Goal: Information Seeking & Learning: Learn about a topic

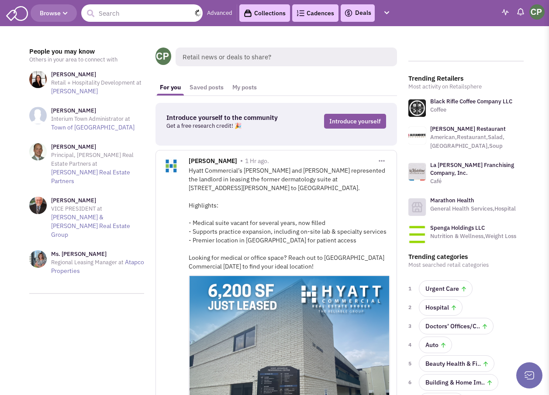
drag, startPoint x: 106, startPoint y: 15, endPoint x: 114, endPoint y: 21, distance: 9.8
click at [106, 15] on input "text" at bounding box center [141, 12] width 121 height 17
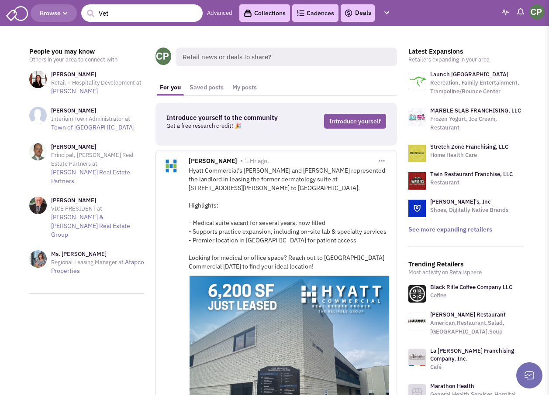
click at [123, 15] on input "Vet" at bounding box center [141, 12] width 121 height 17
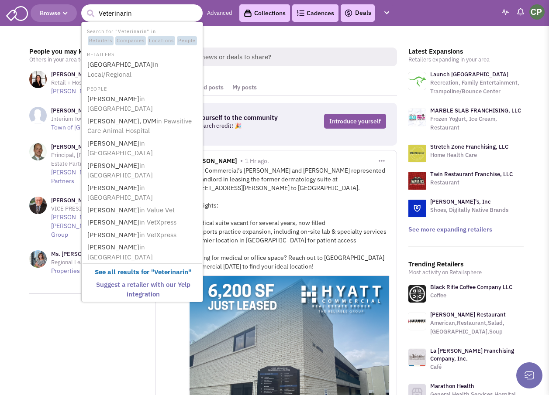
type input "Veterinarin"
click at [84, 7] on button "submit" at bounding box center [90, 13] width 13 height 13
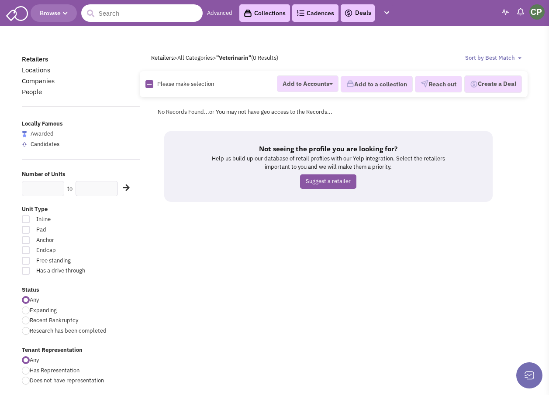
click at [118, 13] on input "text" at bounding box center [141, 12] width 121 height 17
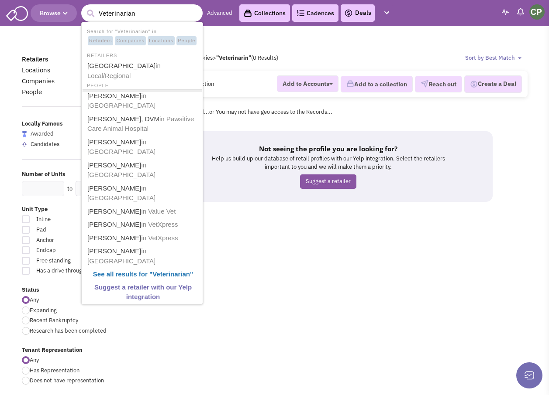
type input "Veterinarian"
click at [84, 7] on button "submit" at bounding box center [90, 13] width 13 height 13
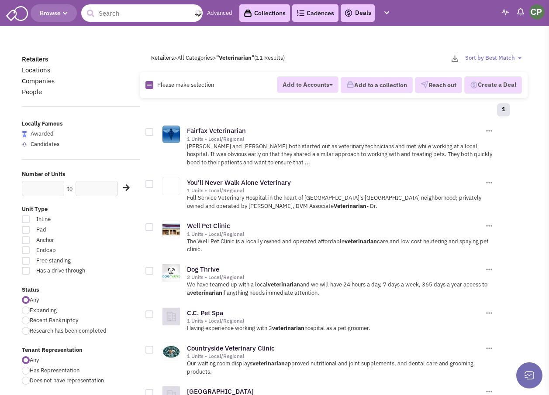
click at [103, 15] on input "text" at bounding box center [141, 12] width 121 height 17
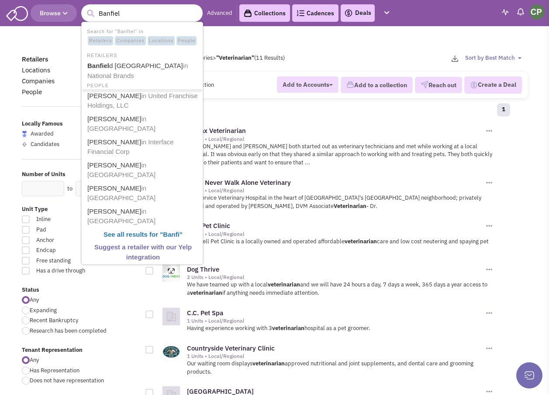
type input "Banfield"
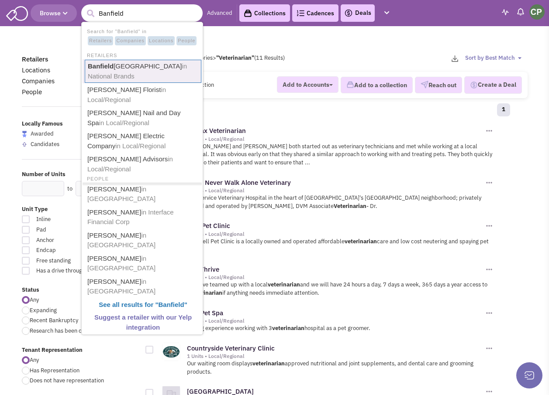
click at [123, 66] on link "Banfield Pet Hospital in National Brands" at bounding box center [143, 71] width 117 height 23
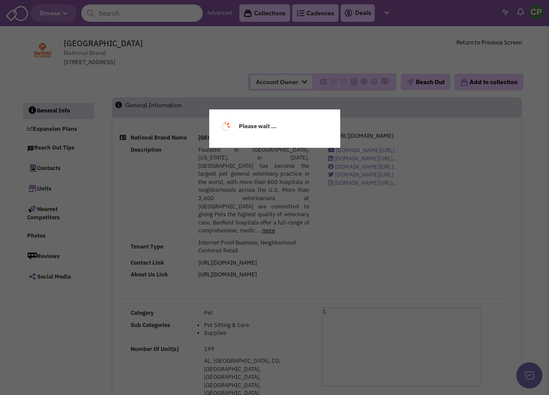
select select
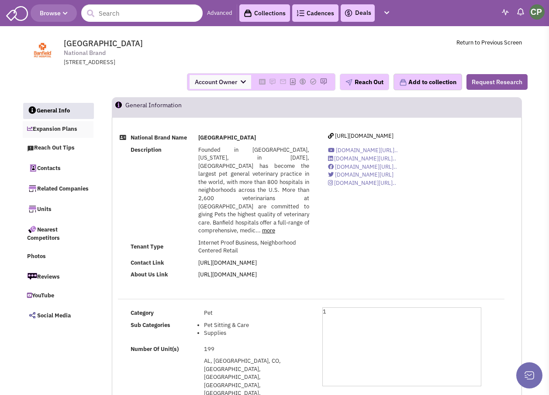
click at [44, 129] on link "Expansion Plans" at bounding box center [58, 129] width 71 height 17
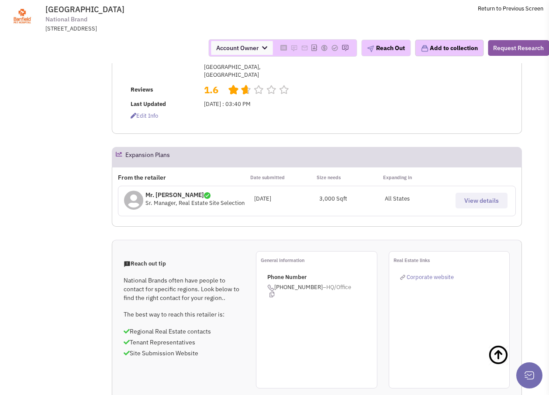
scroll to position [349, 0]
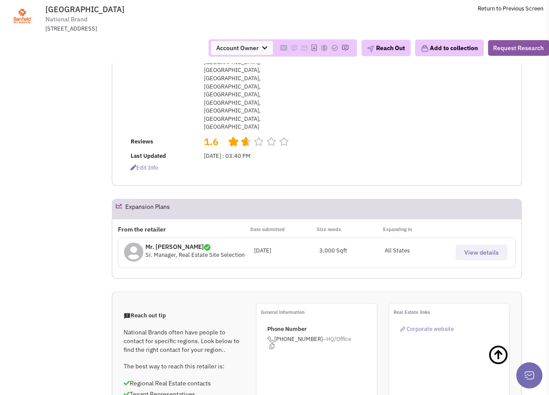
click at [473, 245] on button "View details" at bounding box center [481, 253] width 52 height 16
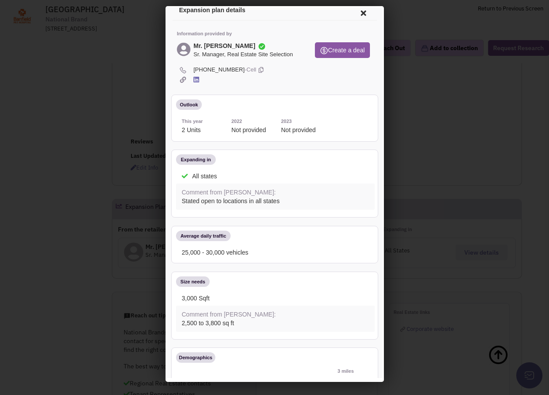
scroll to position [0, 0]
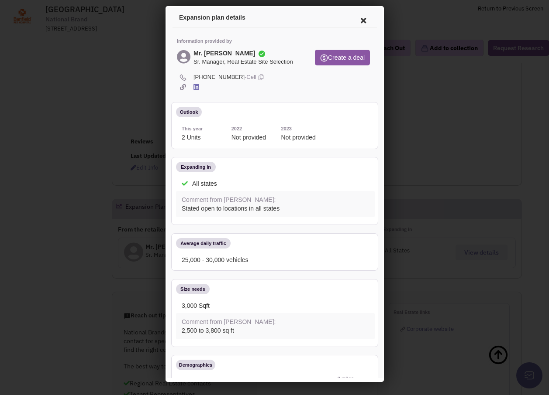
click at [352, 17] on icon at bounding box center [361, 19] width 18 height 21
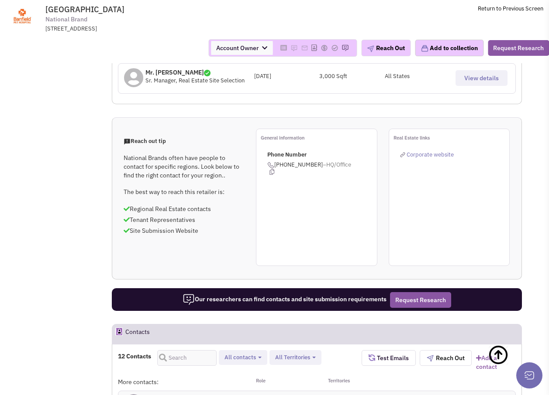
scroll to position [567, 0]
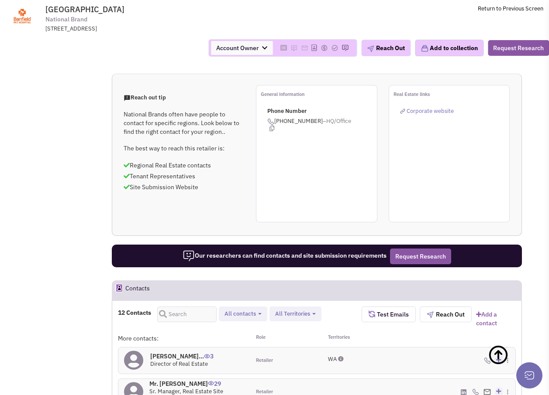
click at [174, 379] on div "Mr. Brett Williams 29 Sr. Manager, Real Estate Site Selection" at bounding box center [184, 392] width 132 height 26
click at [177, 380] on h4 "Mr. Brett Williams 29" at bounding box center [197, 384] width 96 height 8
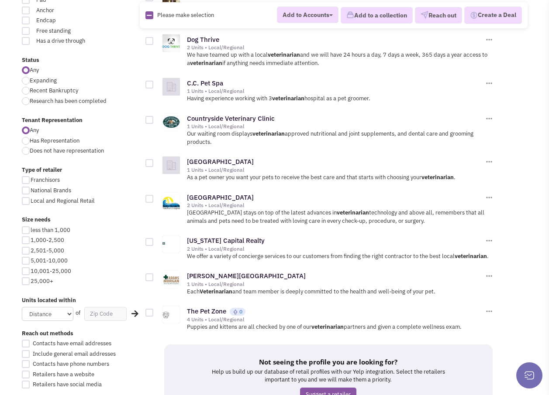
scroll to position [262, 0]
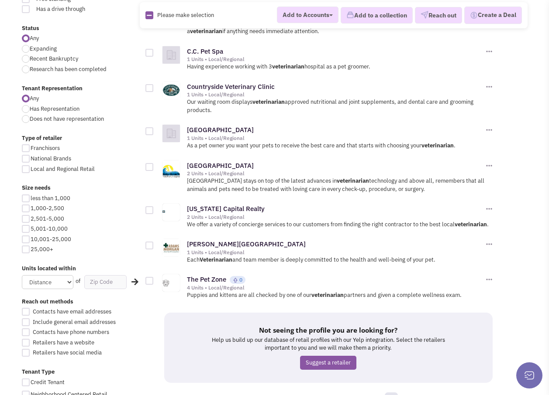
click at [24, 209] on div at bounding box center [26, 209] width 8 height 8
click at [31, 209] on input "1,000-2,500" at bounding box center [34, 209] width 6 height 6
checkbox input "true"
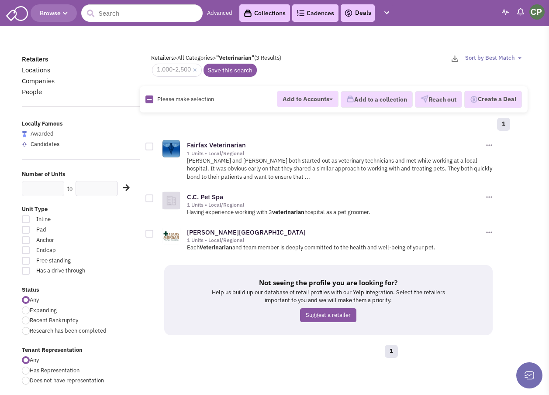
scroll to position [44, 0]
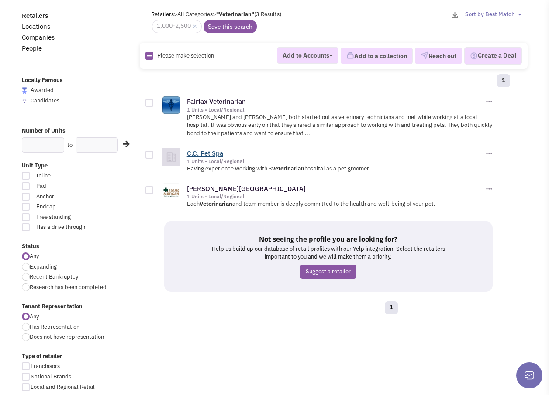
click at [200, 154] on link "C.C. Pet Spa" at bounding box center [205, 153] width 36 height 8
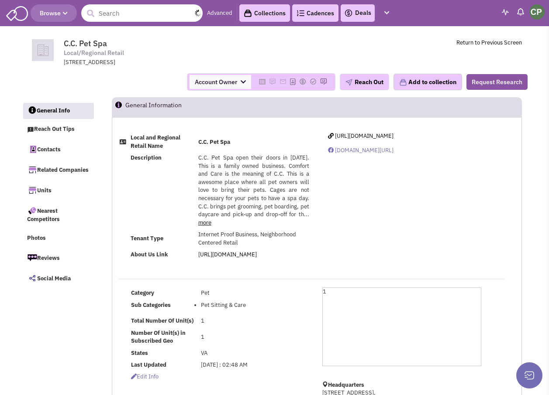
click at [109, 17] on input "text" at bounding box center [141, 12] width 121 height 17
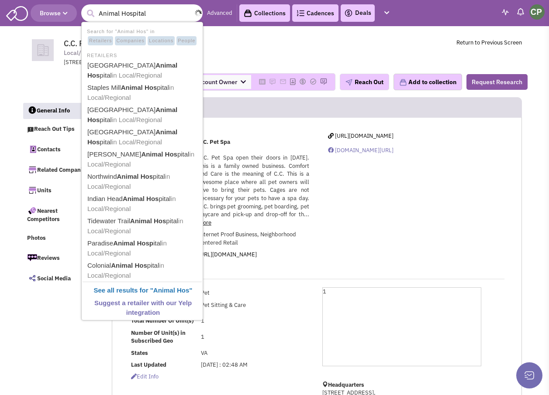
type input "Animal Hospital"
click at [84, 7] on button "submit" at bounding box center [90, 13] width 13 height 13
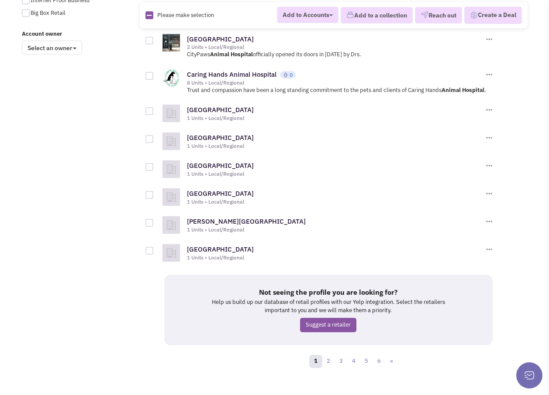
scroll to position [685, 0]
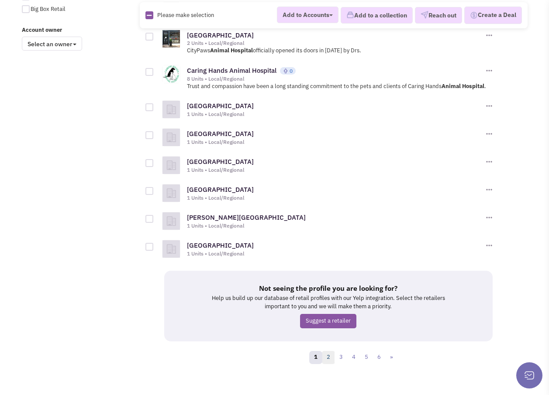
click at [329, 351] on link "2" at bounding box center [328, 357] width 13 height 13
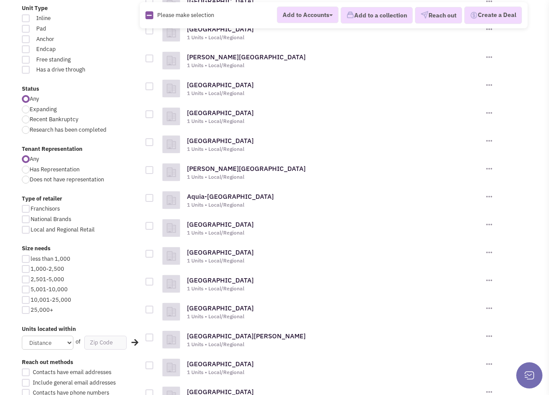
scroll to position [175, 0]
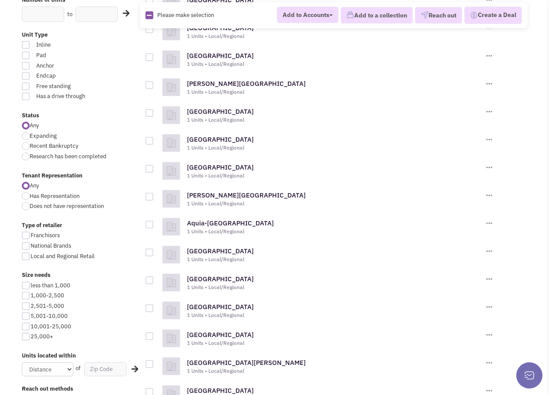
click at [25, 137] on div at bounding box center [26, 136] width 8 height 8
click at [30, 137] on input "Expanding" at bounding box center [33, 137] width 6 height 6
radio input "true"
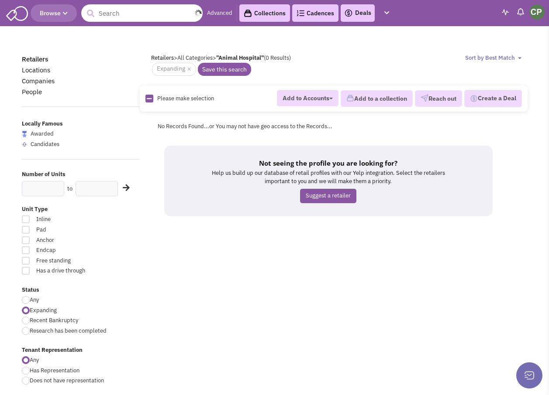
click at [151, 15] on input "text" at bounding box center [141, 12] width 121 height 17
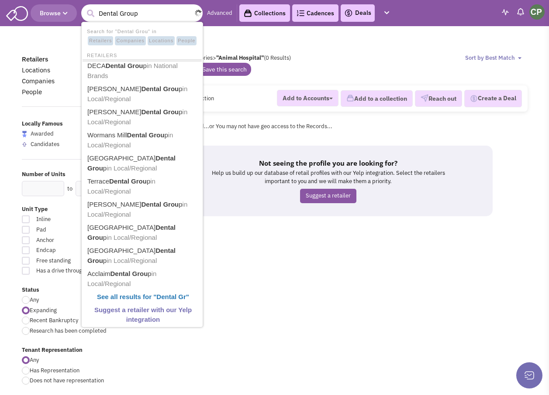
type input "Dental Group"
click at [84, 7] on button "submit" at bounding box center [90, 13] width 13 height 13
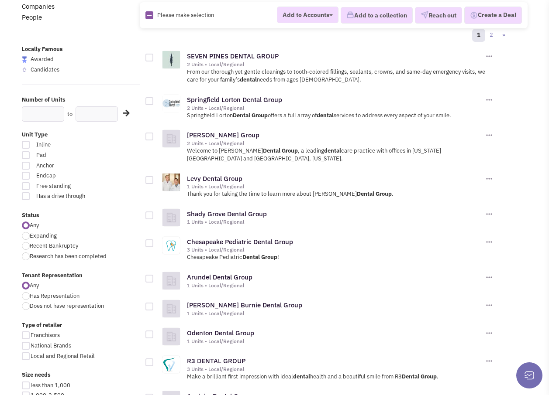
scroll to position [131, 0]
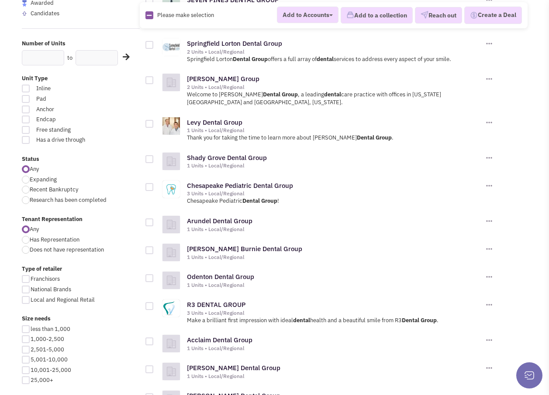
click at [29, 339] on div at bounding box center [26, 340] width 8 height 8
click at [31, 339] on input "1,000-2,500" at bounding box center [34, 340] width 6 height 6
checkbox input "true"
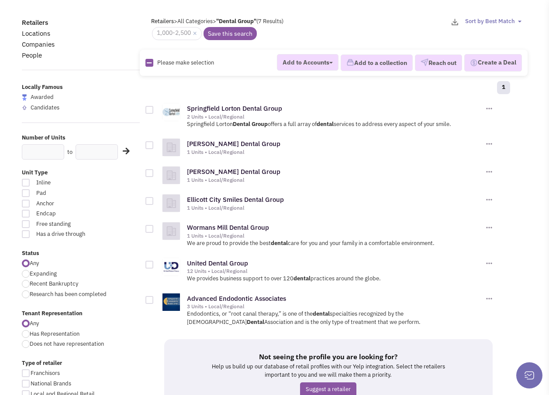
scroll to position [87, 0]
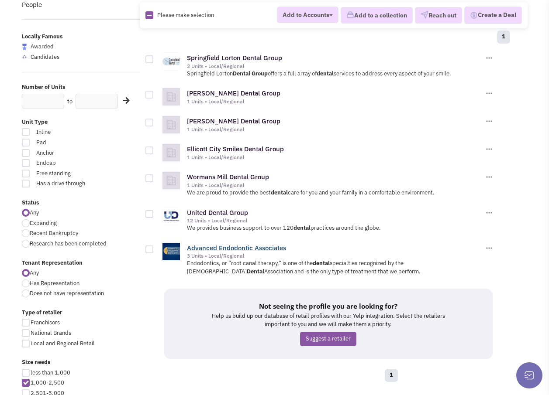
click at [207, 245] on link "Advanced Endodontic Associates" at bounding box center [236, 248] width 99 height 8
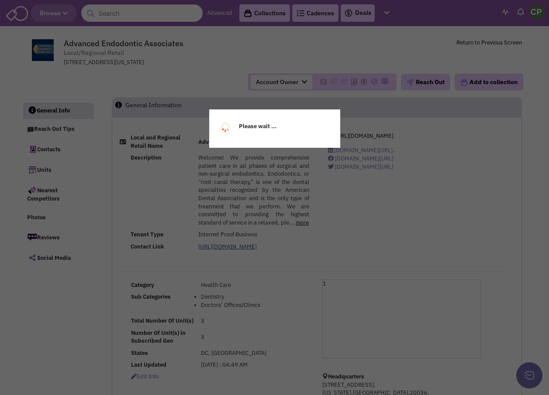
select select
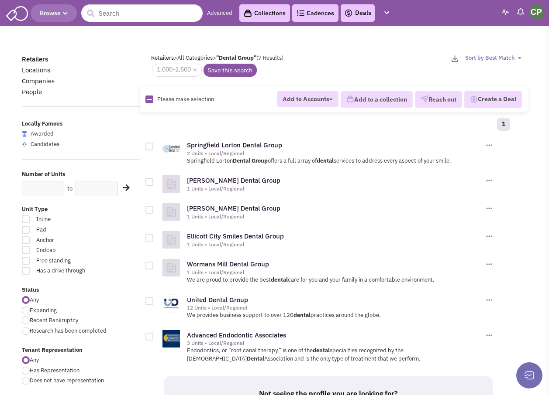
scroll to position [87, 0]
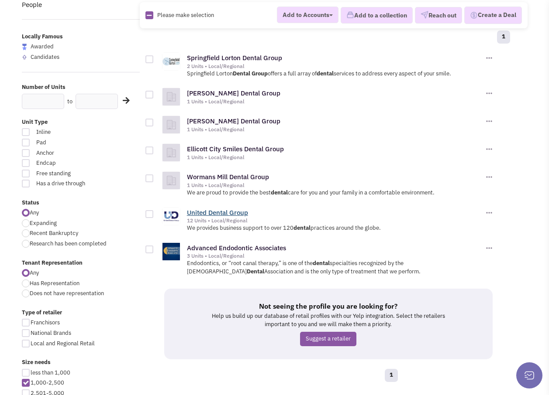
click at [211, 213] on link "United Dental Group" at bounding box center [217, 213] width 61 height 8
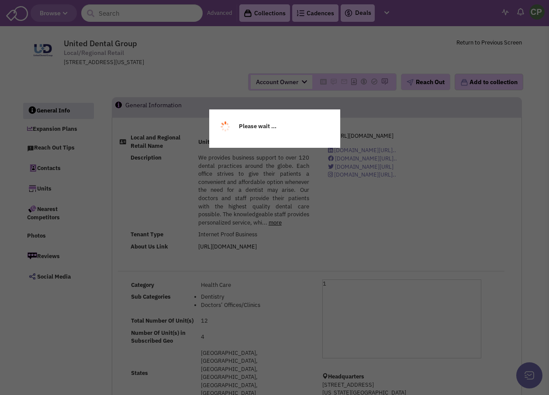
select select
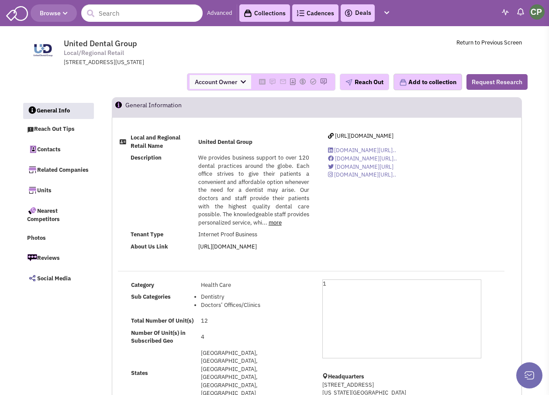
click at [275, 224] on link "more" at bounding box center [274, 222] width 13 height 7
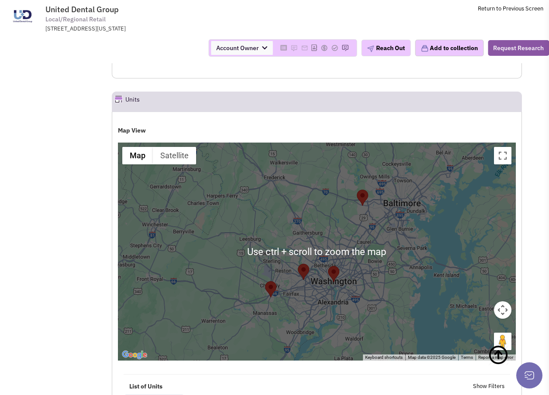
scroll to position [829, 0]
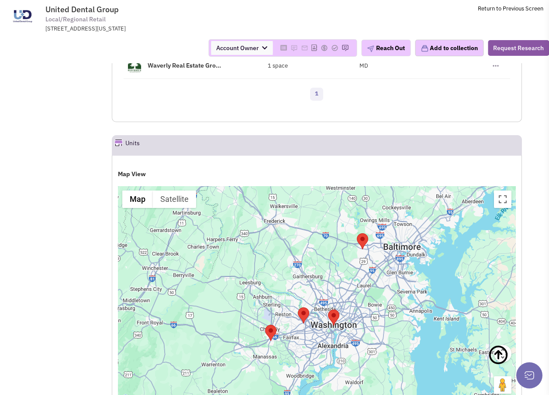
click at [502, 345] on button "Map camera controls" at bounding box center [502, 353] width 17 height 17
click at [384, 336] on div at bounding box center [317, 295] width 398 height 218
click at [500, 345] on button "Map camera controls" at bounding box center [502, 353] width 17 height 17
click at [504, 191] on button "Toggle fullscreen view" at bounding box center [502, 199] width 17 height 17
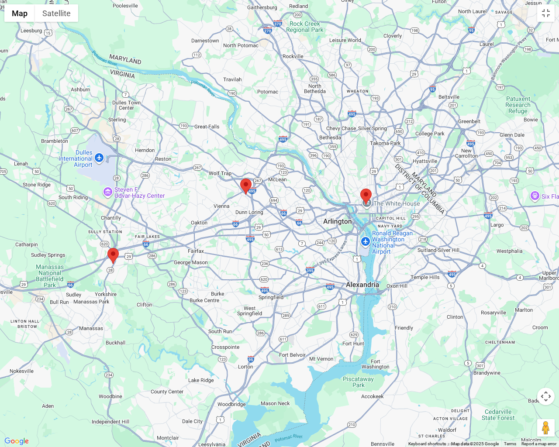
drag, startPoint x: 161, startPoint y: 250, endPoint x: 268, endPoint y: 294, distance: 116.6
click at [268, 294] on div at bounding box center [279, 223] width 559 height 447
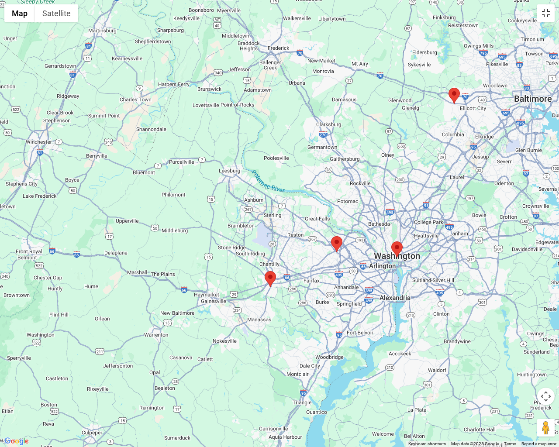
click at [543, 12] on button "Toggle fullscreen view" at bounding box center [545, 12] width 17 height 17
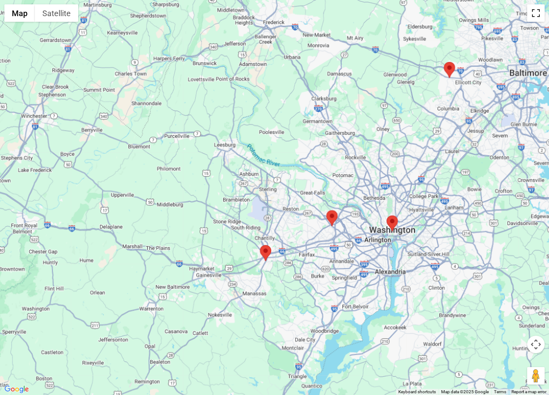
scroll to position [175, 0]
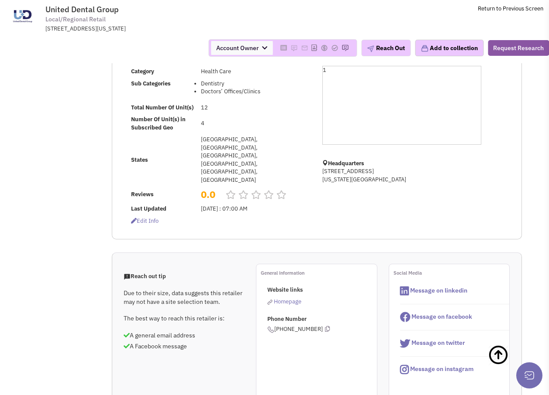
click at [293, 298] on span "Homepage" at bounding box center [287, 301] width 27 height 7
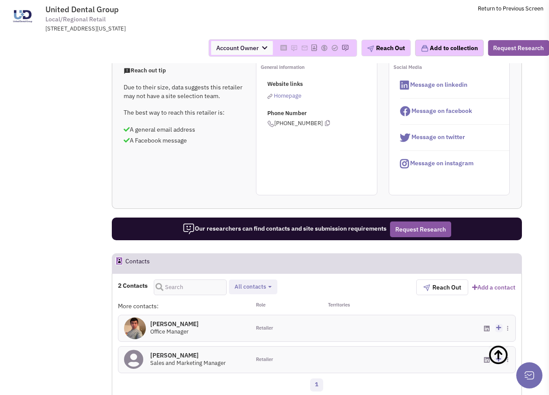
scroll to position [393, 0]
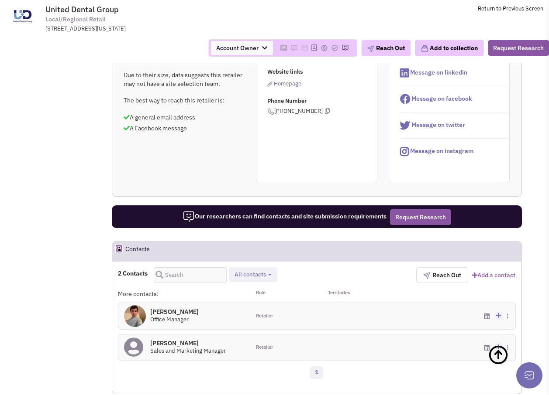
click at [172, 308] on h4 "Mr. Justin Wang 0" at bounding box center [174, 312] width 48 height 8
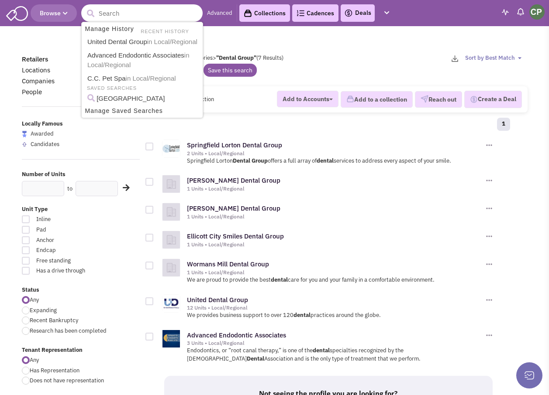
click at [99, 6] on input "text" at bounding box center [141, 12] width 121 height 17
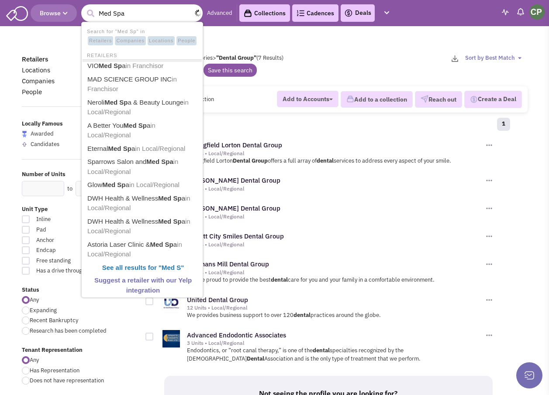
type input "Med Spa"
click at [84, 7] on button "submit" at bounding box center [90, 13] width 13 height 13
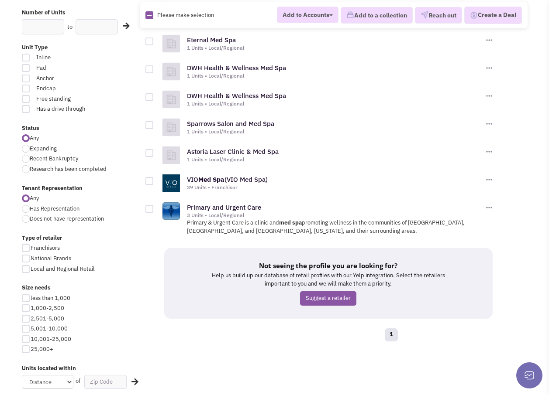
scroll to position [175, 0]
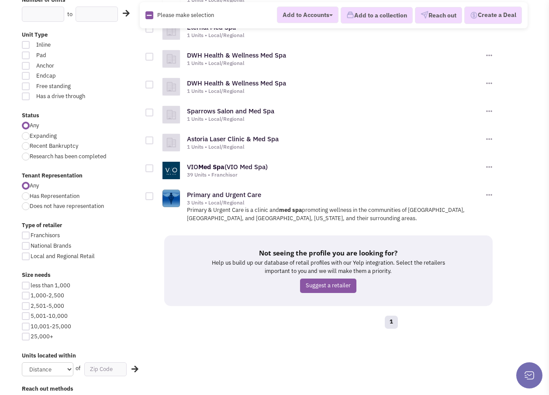
drag, startPoint x: 25, startPoint y: 296, endPoint x: 36, endPoint y: 302, distance: 12.3
click at [25, 296] on div at bounding box center [26, 296] width 8 height 8
click at [31, 296] on input "1,000-2,500" at bounding box center [34, 297] width 6 height 6
checkbox input "true"
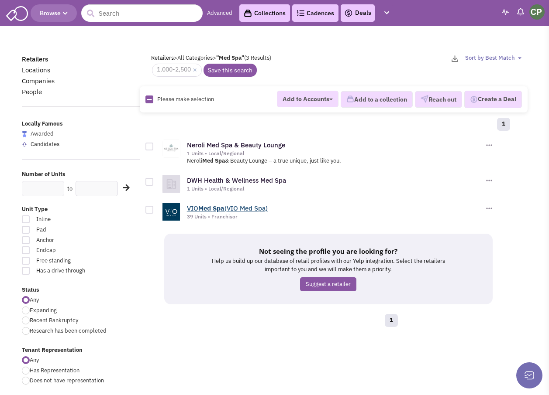
click at [202, 211] on b "Med" at bounding box center [204, 208] width 13 height 8
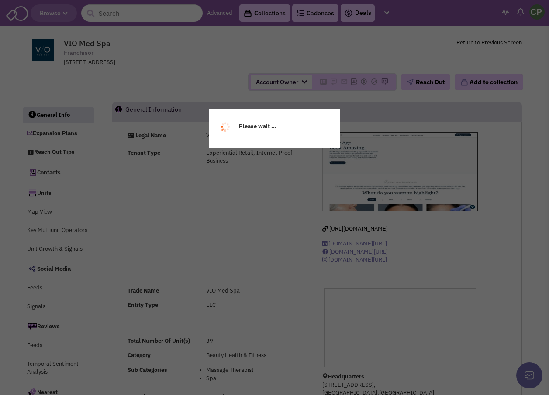
select select
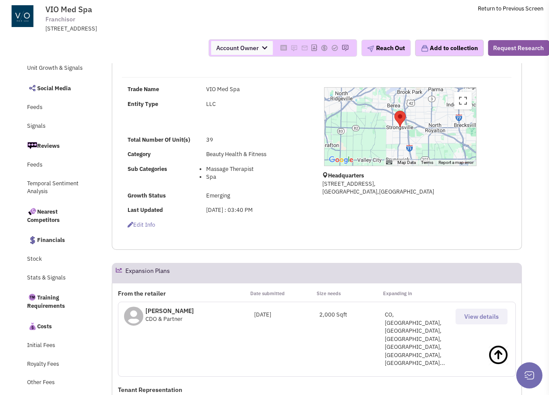
scroll to position [218, 0]
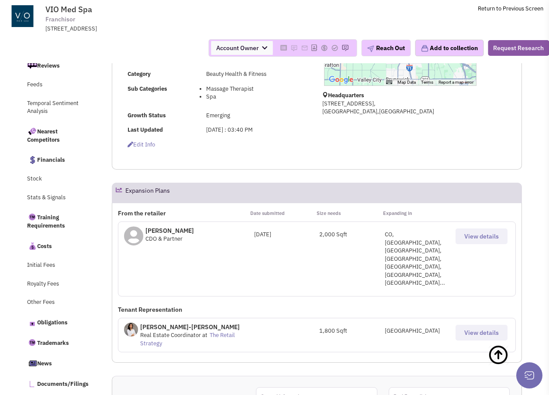
click at [462, 325] on button "View details" at bounding box center [481, 333] width 52 height 16
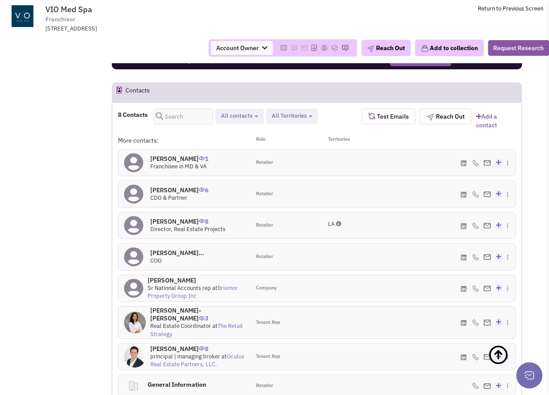
scroll to position [699, 0]
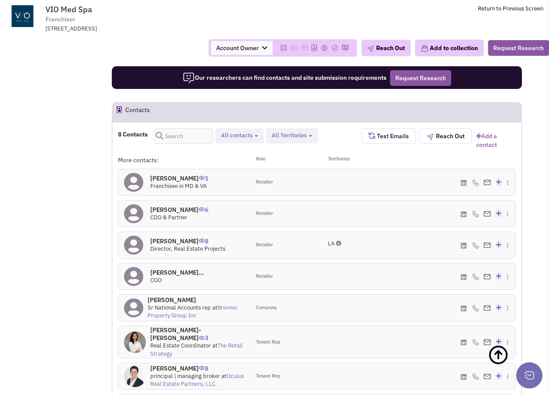
click at [182, 342] on link "The Retail Strategy" at bounding box center [196, 350] width 93 height 16
click at [176, 237] on h4 "Kimberly Maze 8" at bounding box center [187, 241] width 75 height 8
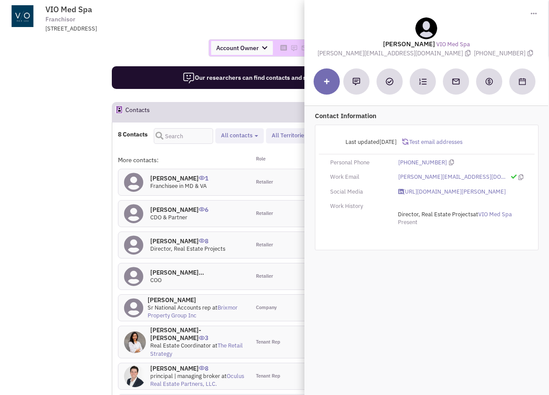
click at [255, 23] on span "VIO Med Spa Franchisor 13461 Pearl Road, Strongsville, OH, 44136" at bounding box center [159, 19] width 228 height 28
click at [227, 19] on span "VIO Med Spa Franchisor 13461 Pearl Road, Strongsville, OH, 44136" at bounding box center [159, 19] width 228 height 28
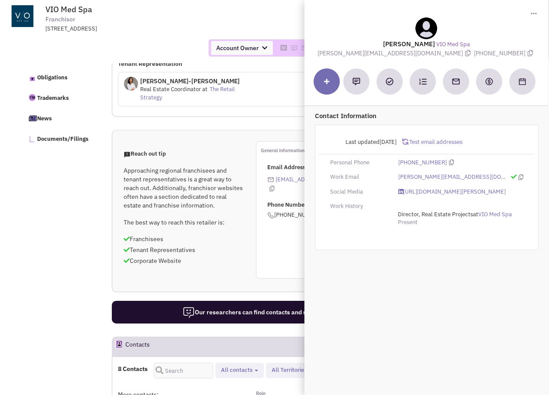
scroll to position [389, 0]
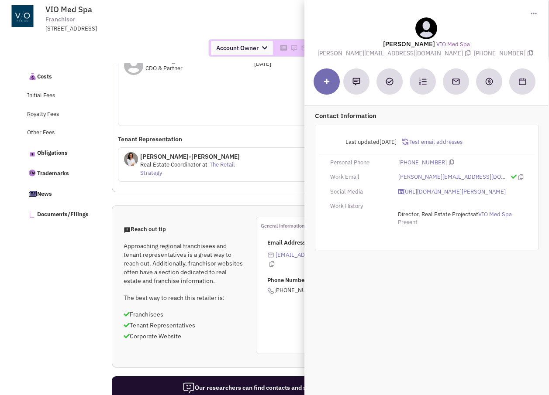
click at [188, 17] on span "VIO Med Spa Franchisor 13461 Pearl Road, Strongsville, OH, 44136" at bounding box center [159, 19] width 228 height 28
click at [535, 10] on span "Toggle Dropdown" at bounding box center [533, 13] width 7 height 9
click at [250, 9] on span "VIO Med Spa Franchisor 13461 Pearl Road, Strongsville, OH, 44136" at bounding box center [159, 19] width 228 height 28
